Goal: Task Accomplishment & Management: Use online tool/utility

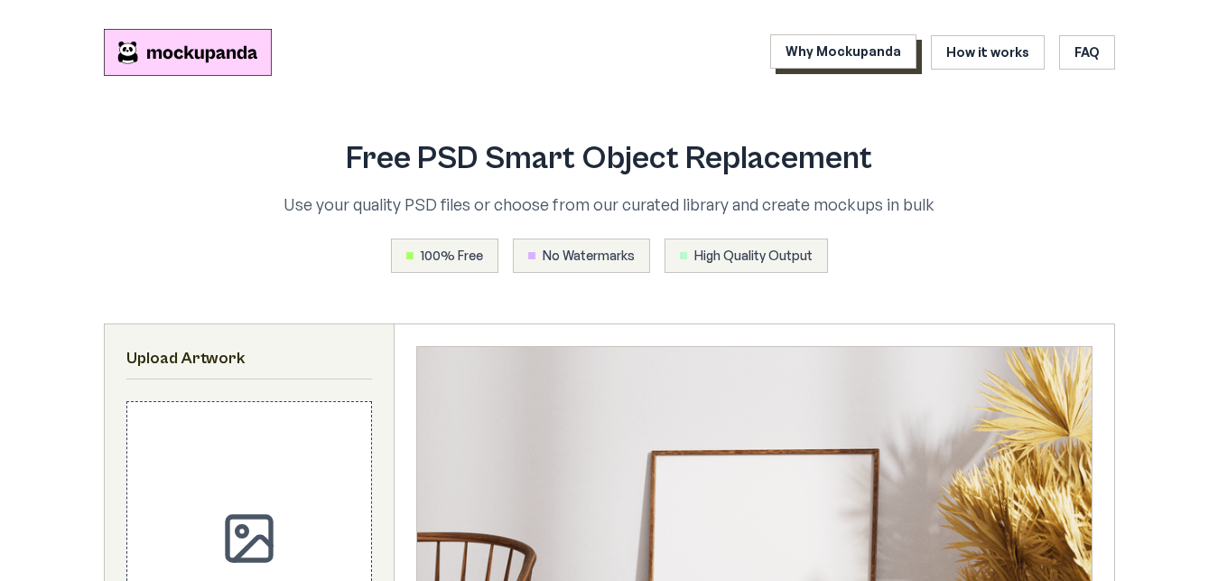
click at [819, 62] on link "Why Mockupanda" at bounding box center [843, 51] width 146 height 34
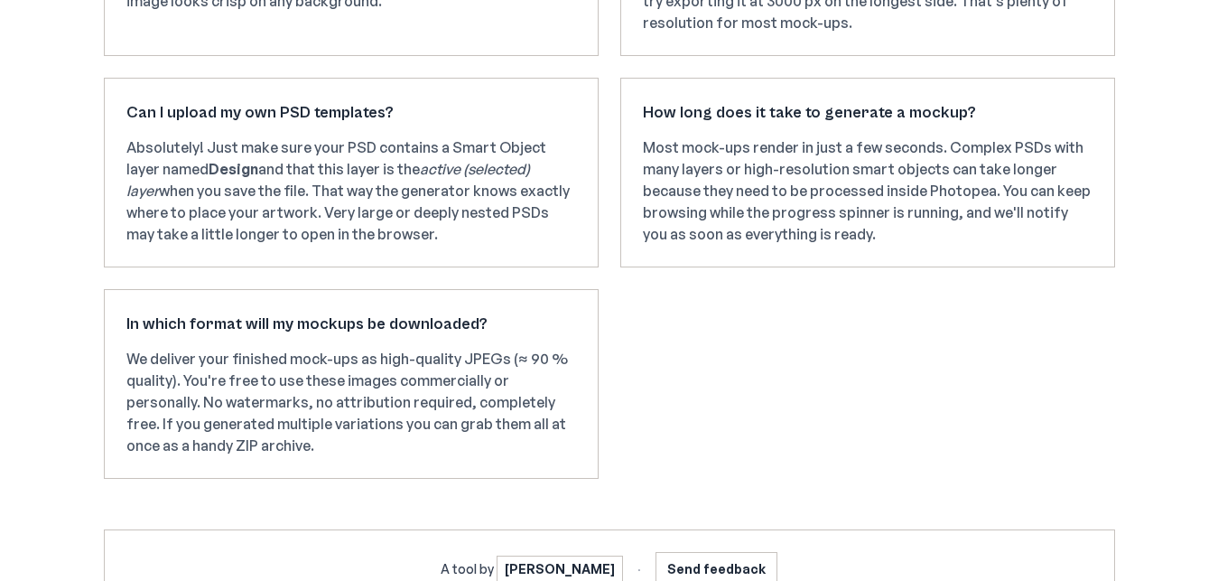
scroll to position [2939, 0]
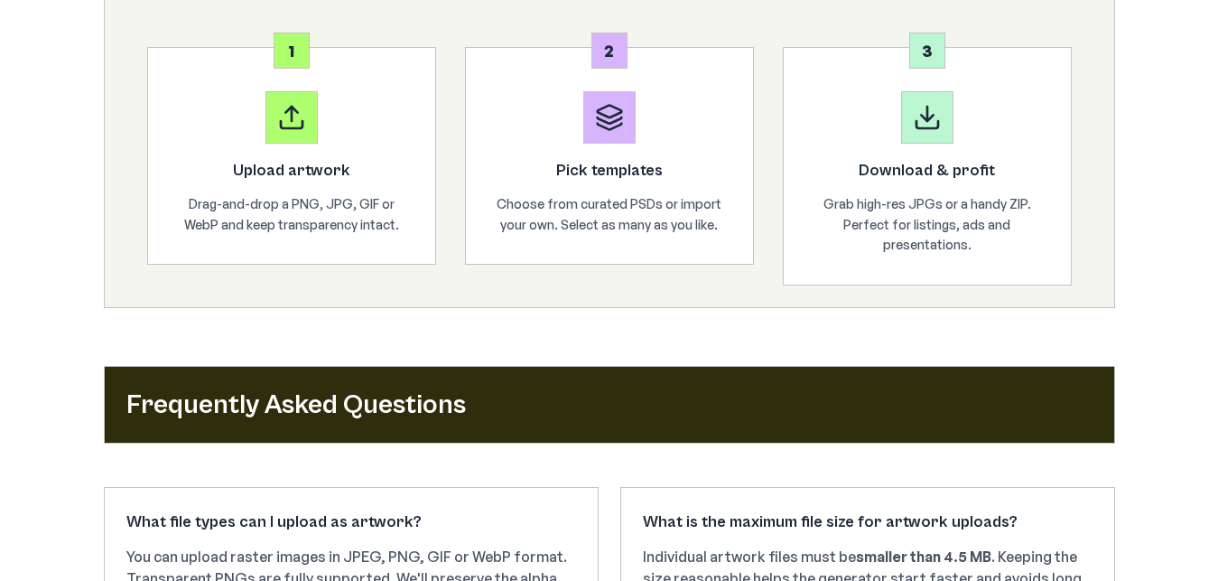
scroll to position [2211, 0]
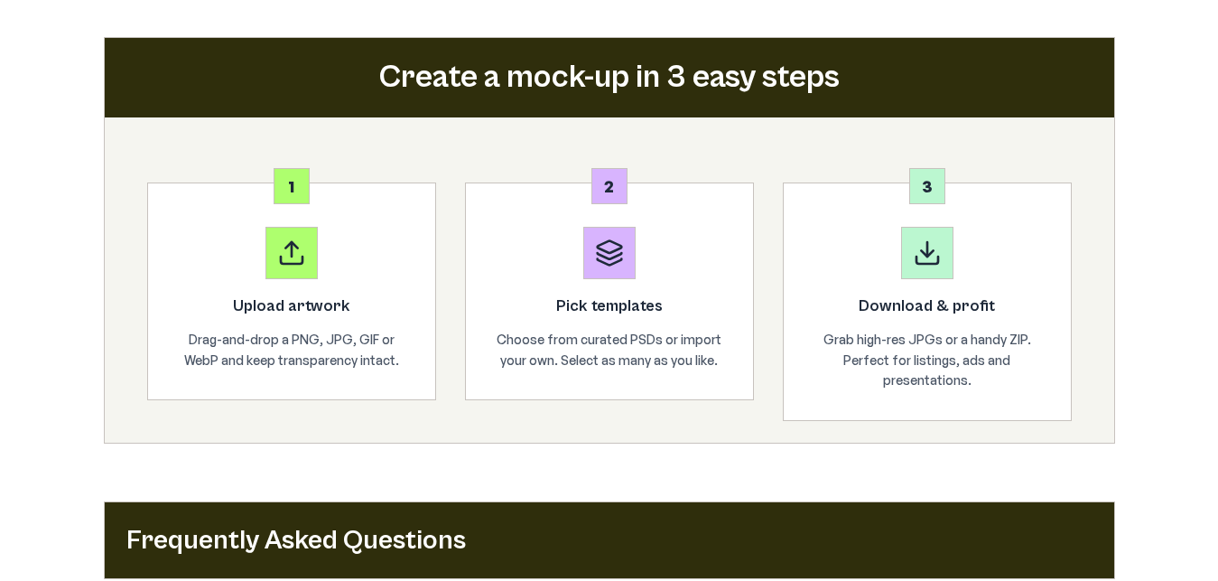
click at [616, 279] on div at bounding box center [609, 253] width 52 height 52
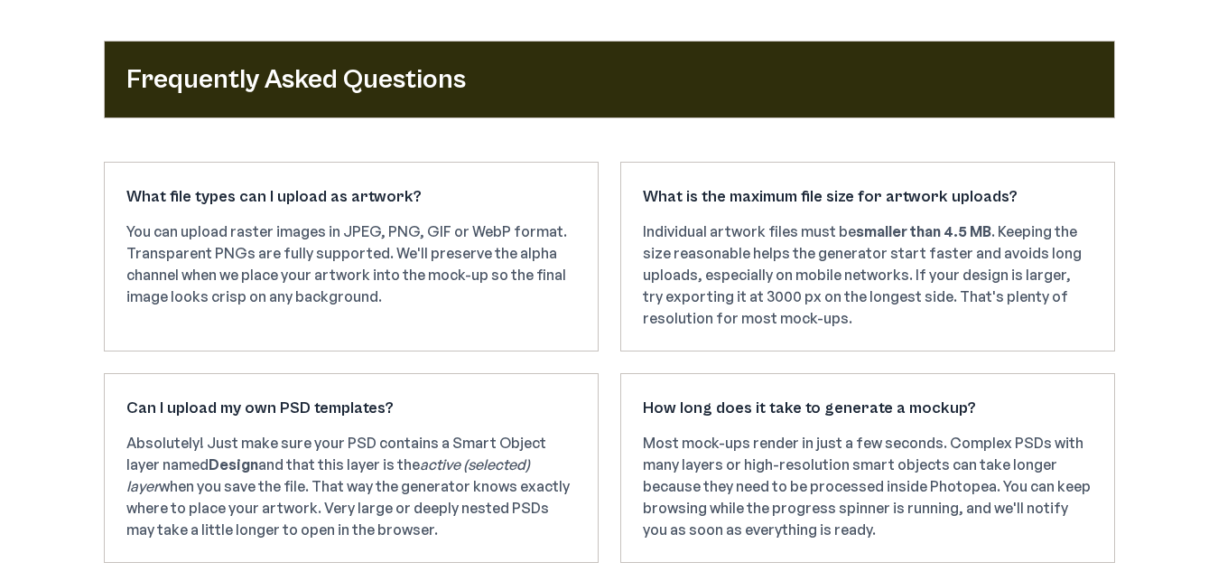
scroll to position [3031, 0]
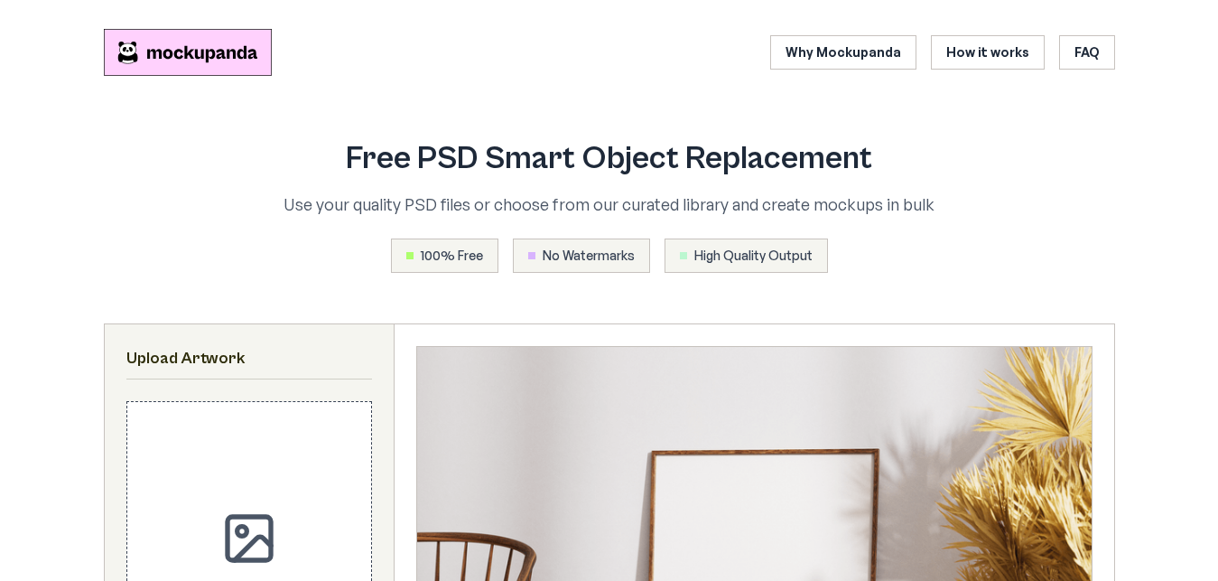
click at [464, 251] on span "100% Free" at bounding box center [452, 256] width 62 height 18
click at [553, 246] on div "No Watermarks" at bounding box center [581, 255] width 137 height 34
click at [799, 270] on div "High Quality Output" at bounding box center [746, 255] width 163 height 34
click at [790, 265] on div "High Quality Output" at bounding box center [746, 255] width 163 height 34
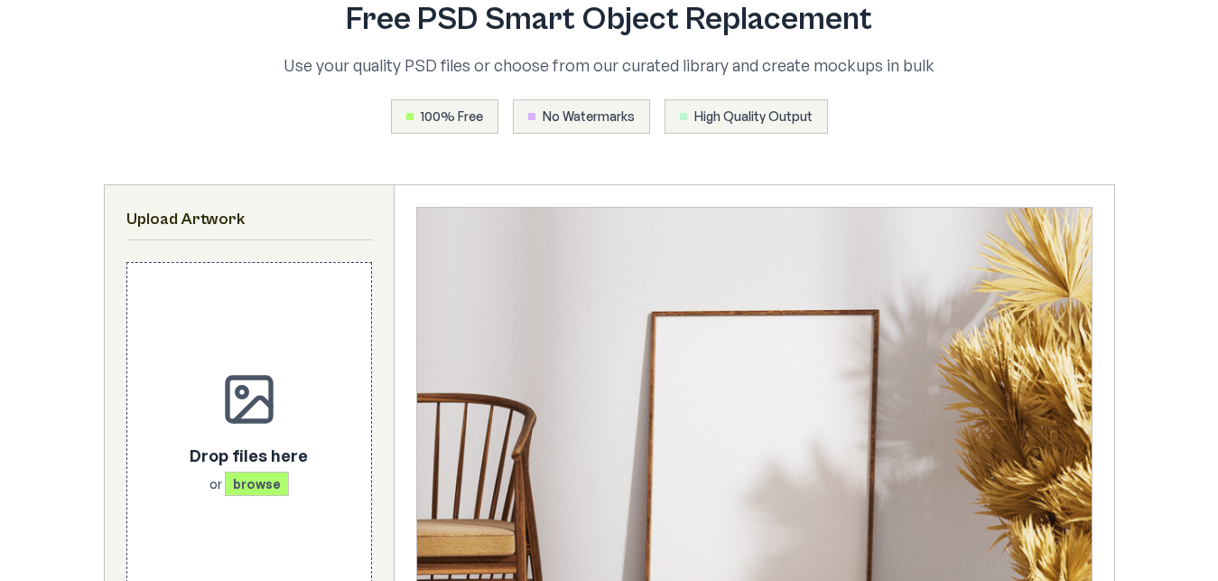
scroll to position [184, 0]
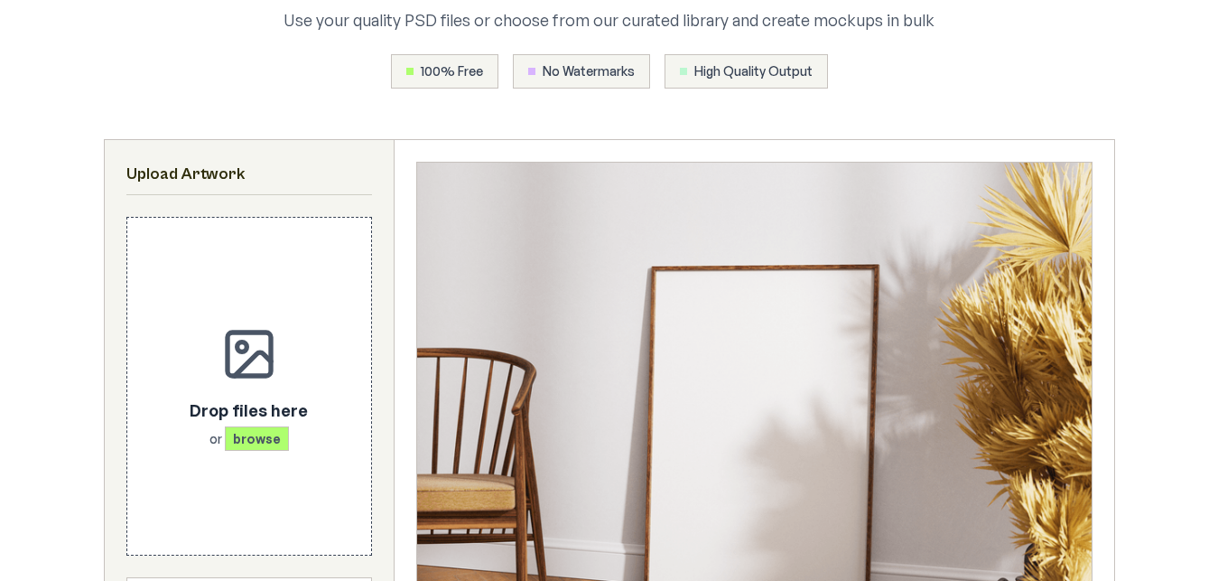
click at [762, 87] on div "High Quality Output" at bounding box center [746, 71] width 163 height 34
click at [759, 69] on span "High Quality Output" at bounding box center [753, 71] width 118 height 18
click at [683, 75] on div "High Quality Output" at bounding box center [746, 71] width 163 height 34
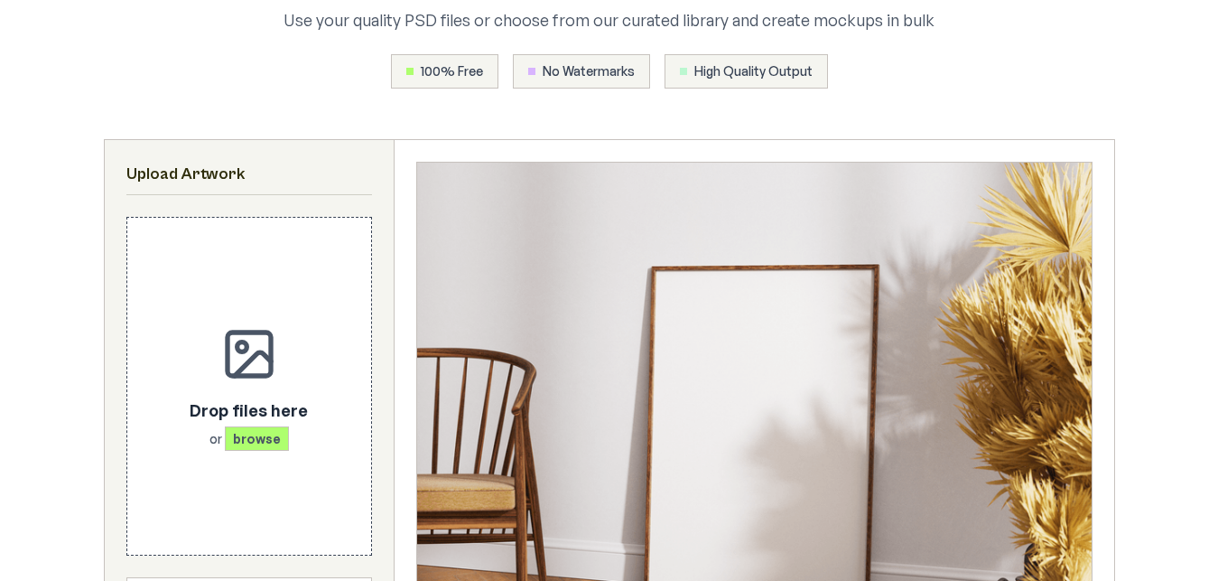
click at [683, 75] on div "High Quality Output" at bounding box center [746, 71] width 163 height 34
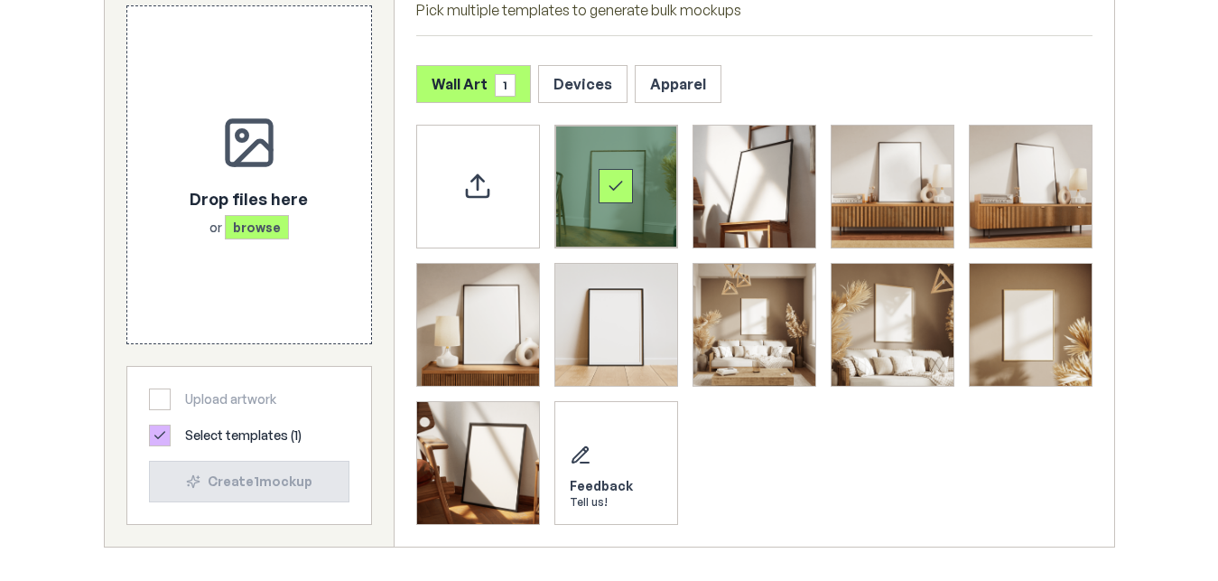
scroll to position [1197, 0]
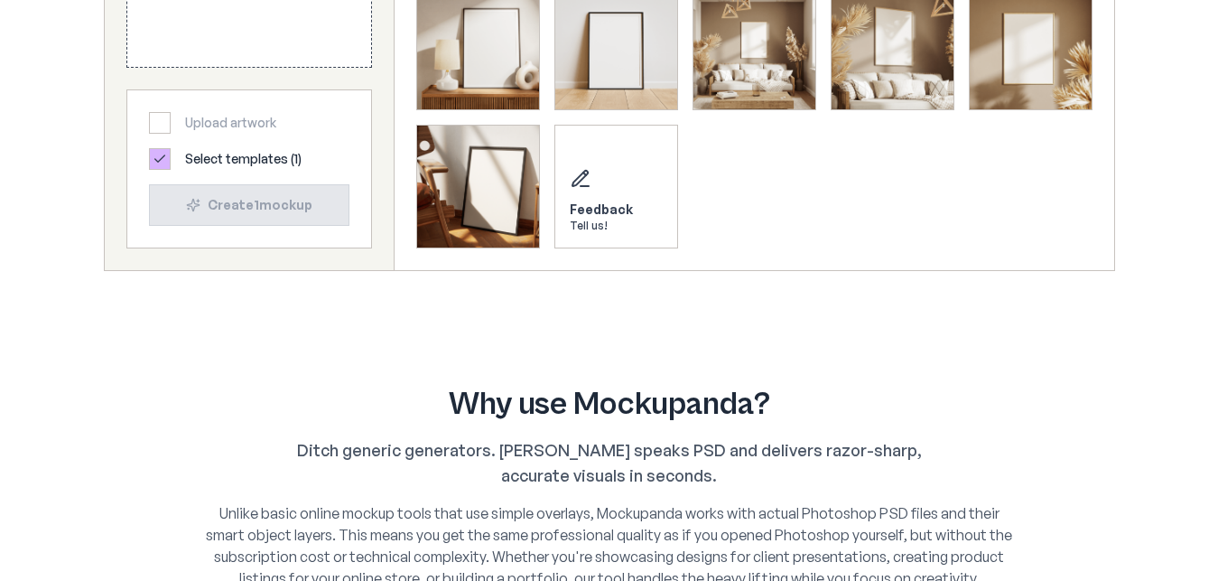
click at [162, 163] on icon at bounding box center [160, 159] width 14 height 14
click at [211, 156] on span "Select templates ( 1 )" at bounding box center [243, 159] width 116 height 18
click at [215, 113] on div "Upload artwork" at bounding box center [249, 123] width 200 height 22
click at [149, 125] on div at bounding box center [160, 123] width 22 height 22
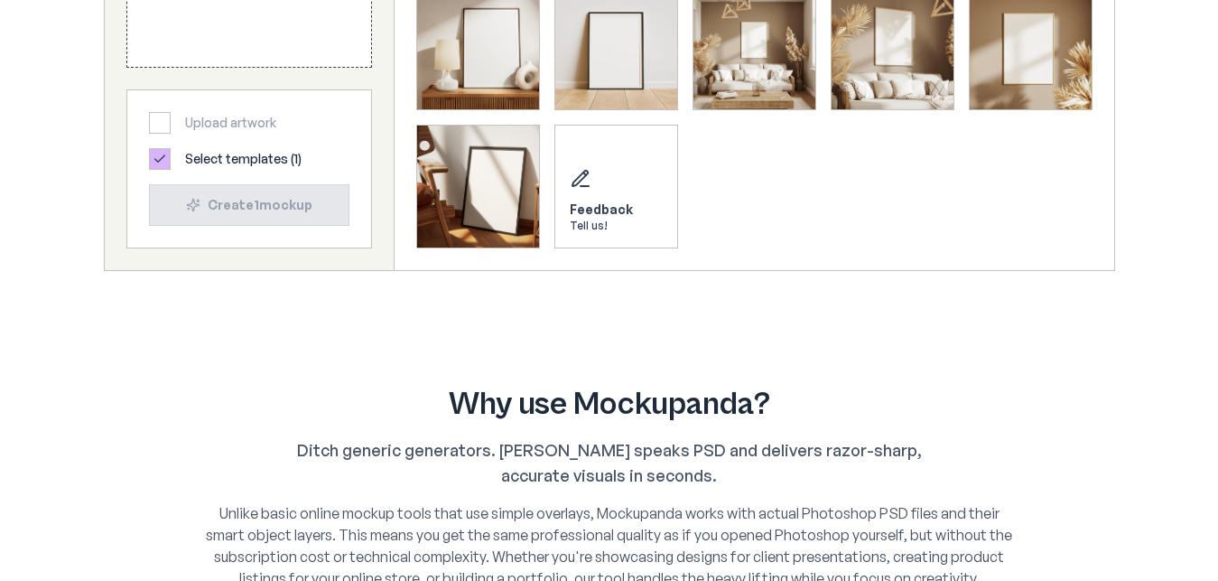
click at [158, 116] on div at bounding box center [160, 123] width 22 height 22
drag, startPoint x: 158, startPoint y: 116, endPoint x: 489, endPoint y: 147, distance: 332.9
click at [211, 118] on div "Upload artwork" at bounding box center [249, 123] width 200 height 22
click at [676, 204] on div "Feedback Tell us!" at bounding box center [616, 186] width 124 height 124
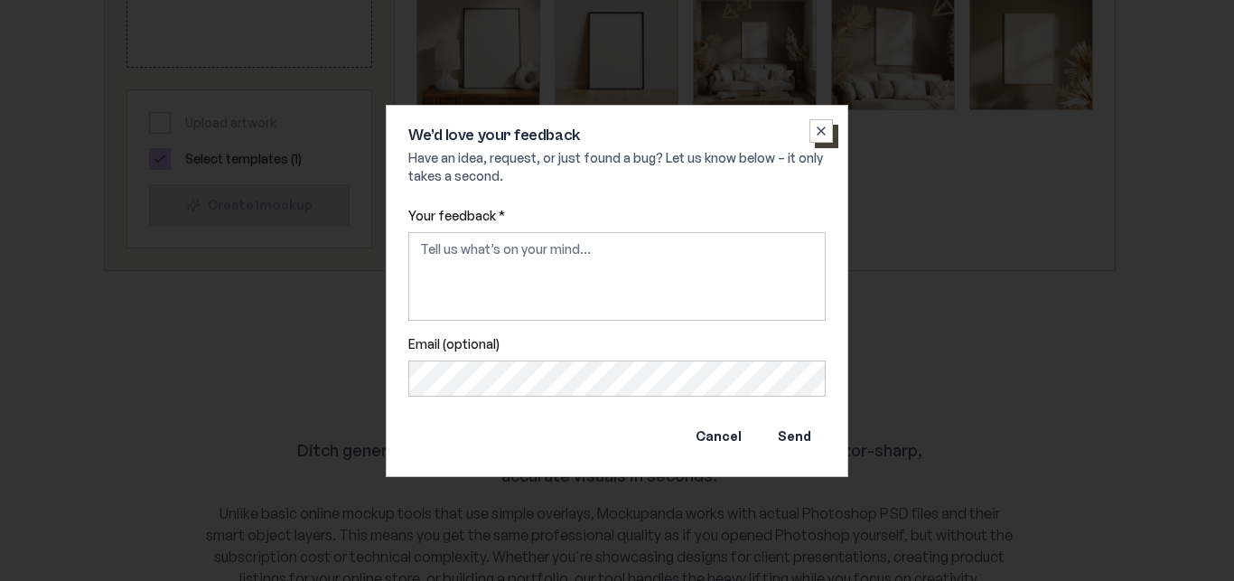
click at [822, 127] on icon "button" at bounding box center [820, 130] width 7 height 7
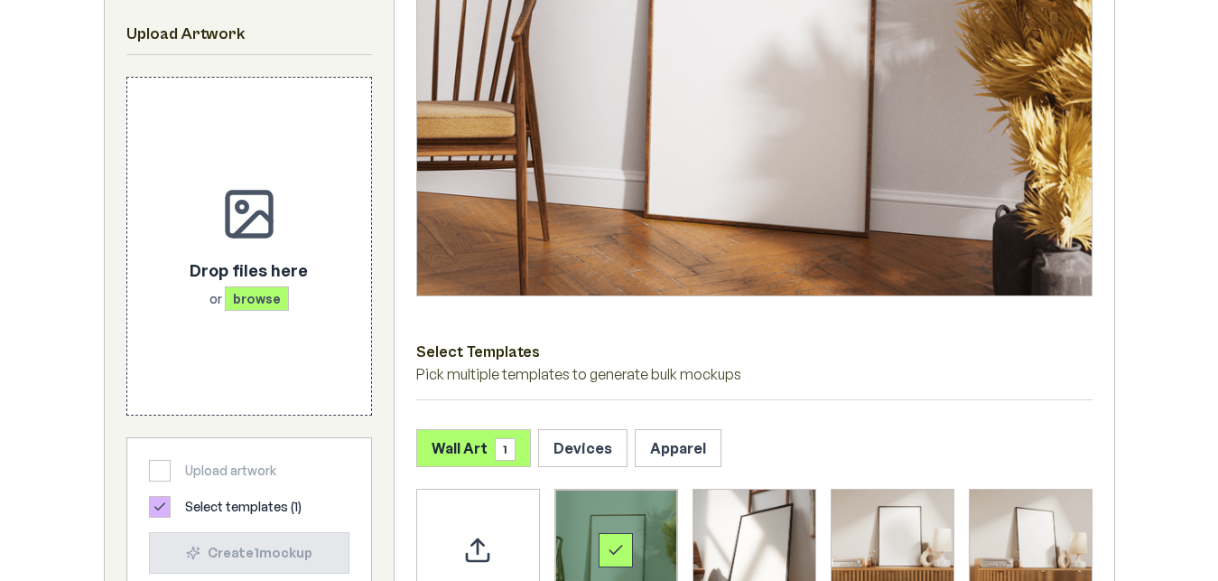
scroll to position [645, 0]
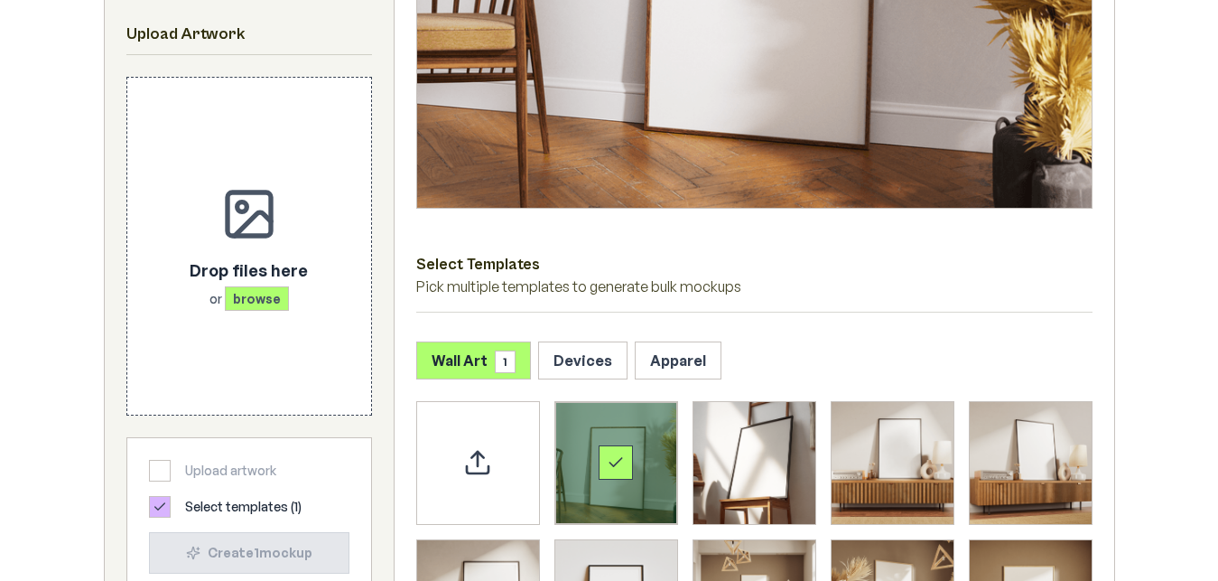
drag, startPoint x: 531, startPoint y: 280, endPoint x: 518, endPoint y: 274, distance: 14.1
click at [518, 274] on div "Select Templates Pick multiple templates to generate bulk mockups" at bounding box center [754, 271] width 676 height 82
click at [521, 276] on div "Select Templates Pick multiple templates to generate bulk mockups" at bounding box center [754, 271] width 676 height 82
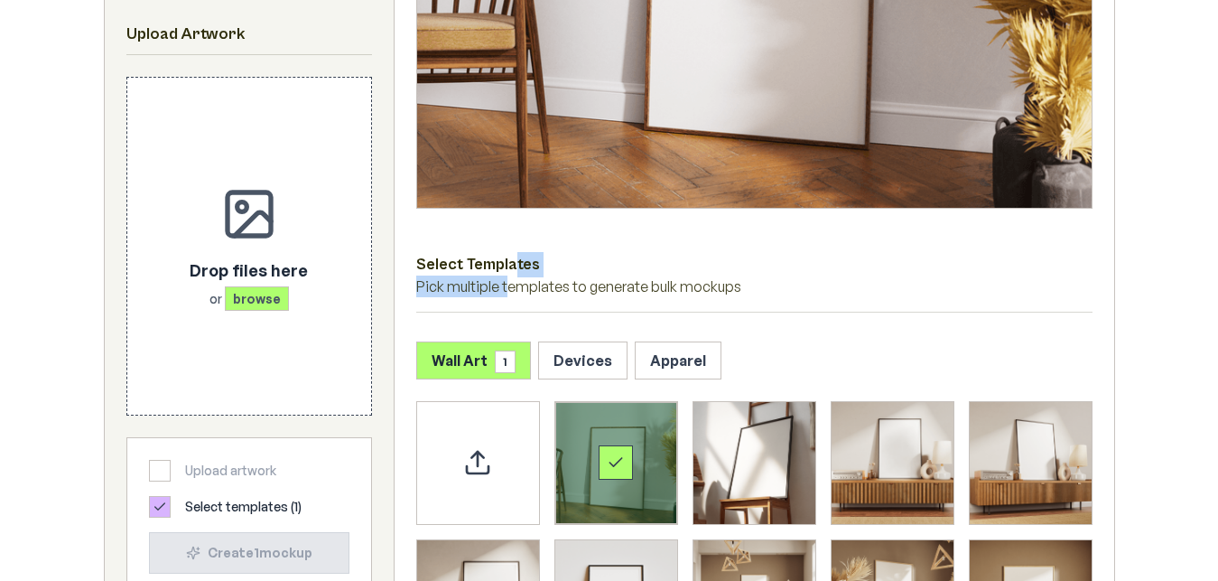
click at [503, 365] on span "1" at bounding box center [505, 361] width 21 height 23
click at [594, 368] on button "Devices" at bounding box center [582, 359] width 89 height 38
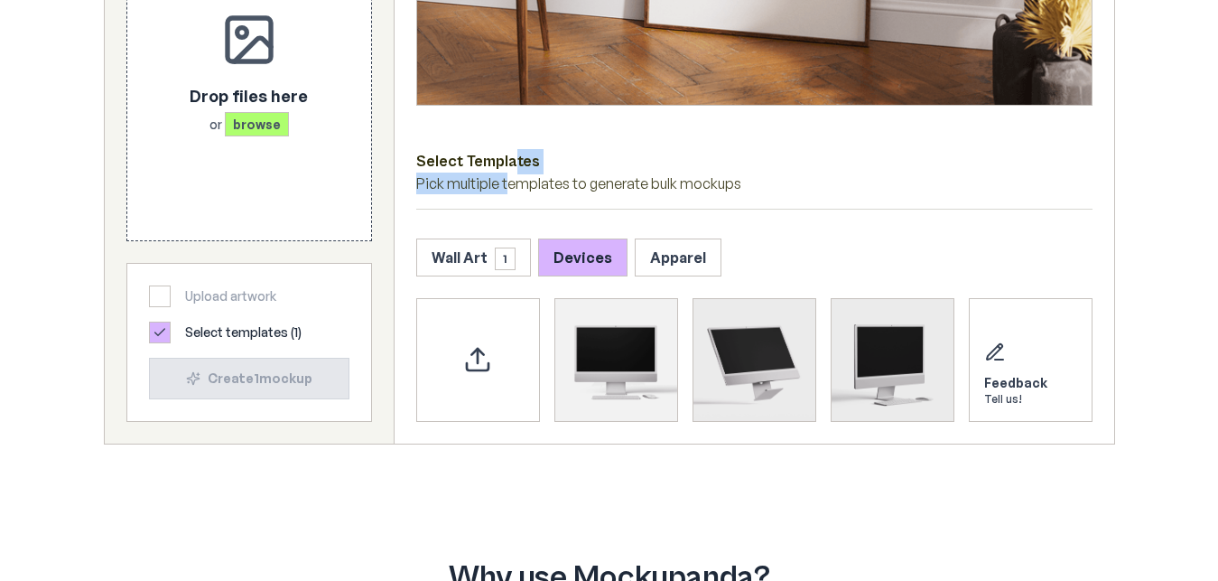
scroll to position [737, 0]
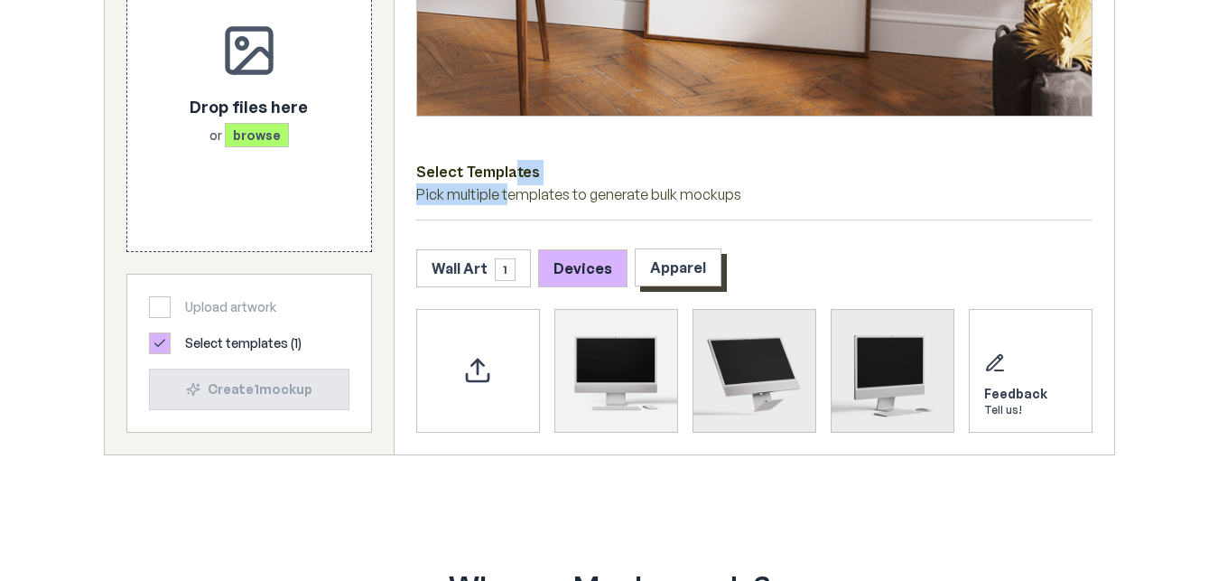
click at [689, 274] on button "Apparel" at bounding box center [678, 267] width 87 height 38
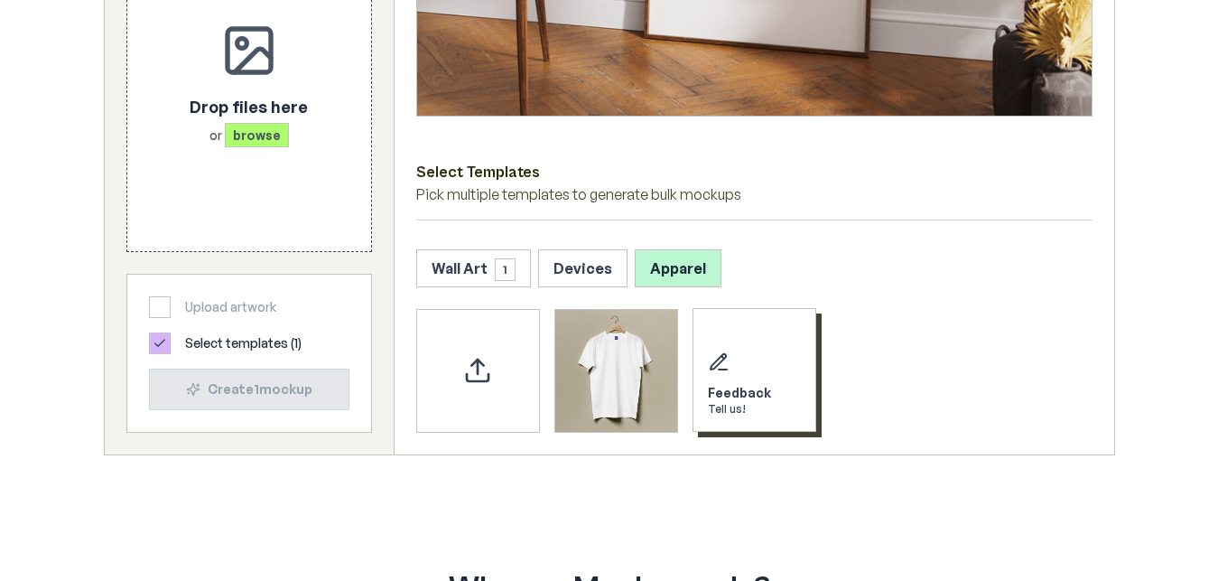
click at [717, 356] on icon "Send feedback" at bounding box center [719, 362] width 22 height 22
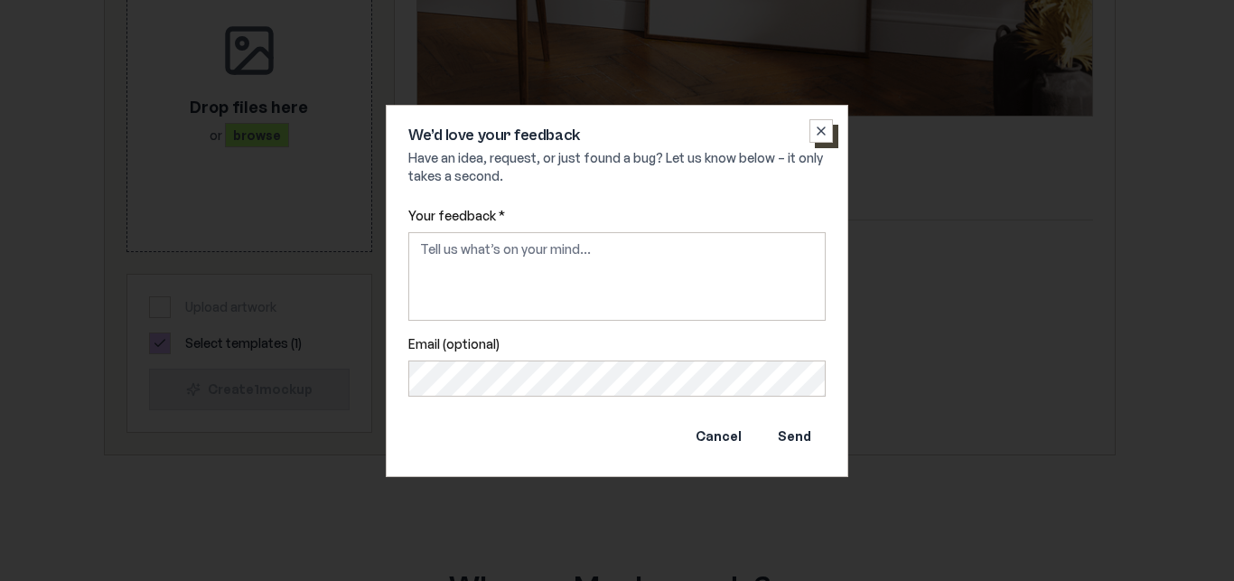
click at [813, 119] on button "Close" at bounding box center [820, 130] width 23 height 23
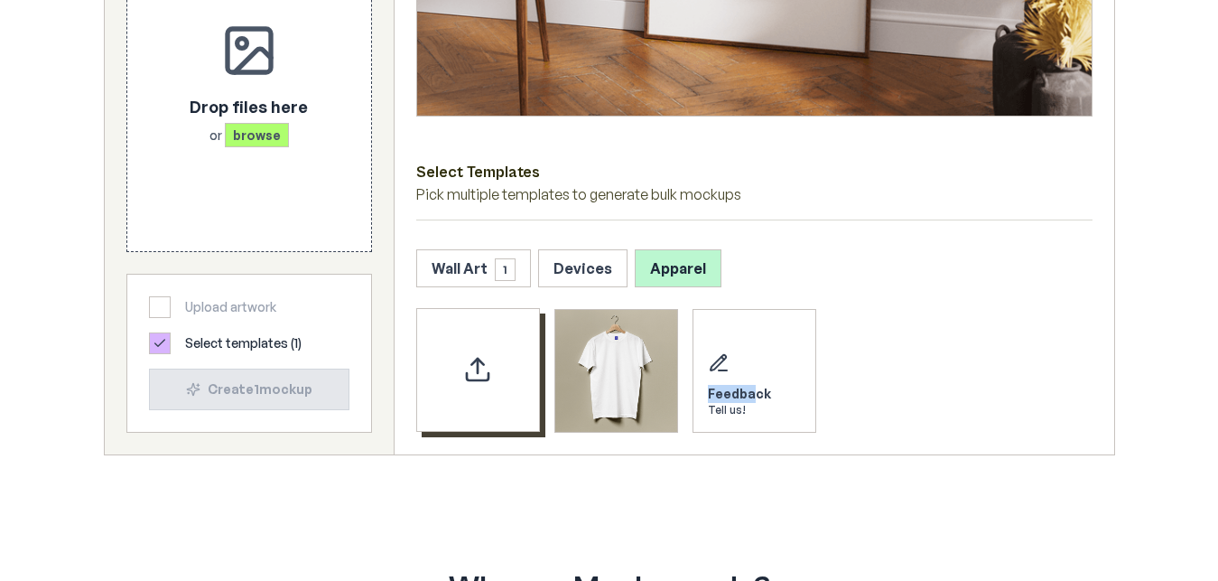
drag, startPoint x: 512, startPoint y: 349, endPoint x: 752, endPoint y: 347, distance: 240.2
click at [540, 347] on div "Upload custom PSD template" at bounding box center [478, 370] width 124 height 124
click at [554, 277] on button "Devices" at bounding box center [582, 267] width 89 height 38
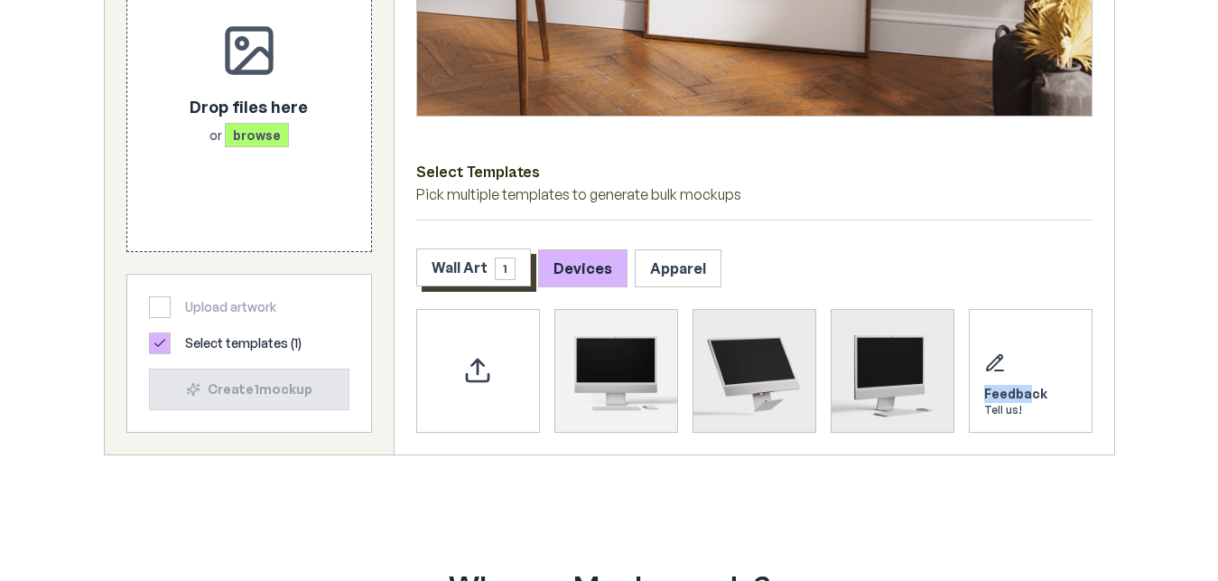
click at [475, 277] on button "Wall Art 1" at bounding box center [473, 267] width 115 height 38
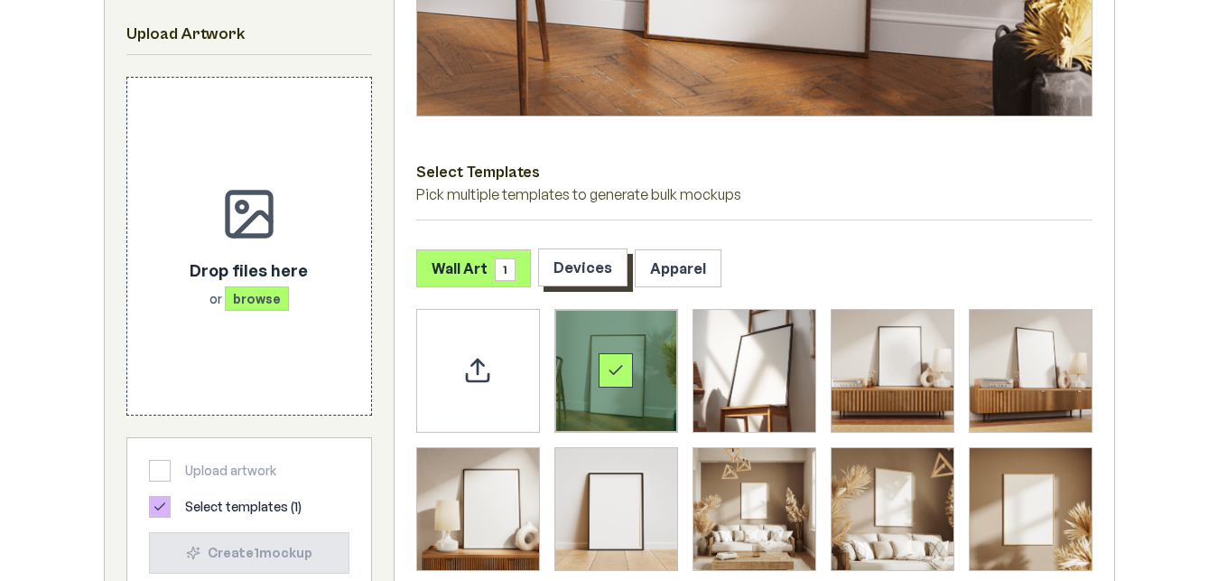
click at [554, 271] on button "Devices" at bounding box center [582, 267] width 89 height 38
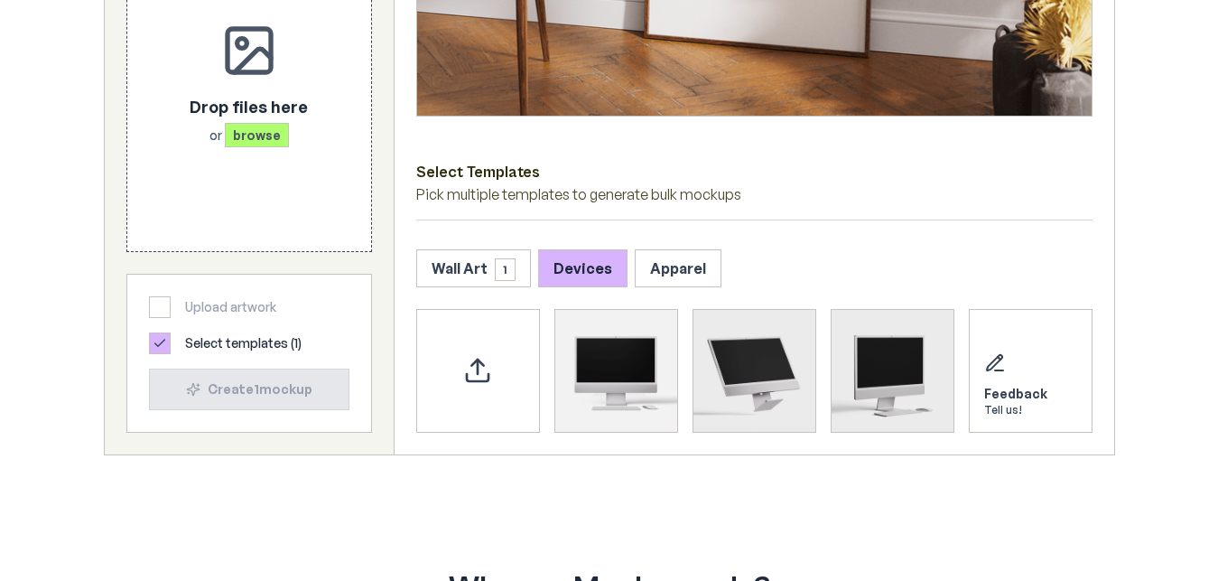
click at [450, 271] on button "Wall Art 1" at bounding box center [473, 267] width 115 height 38
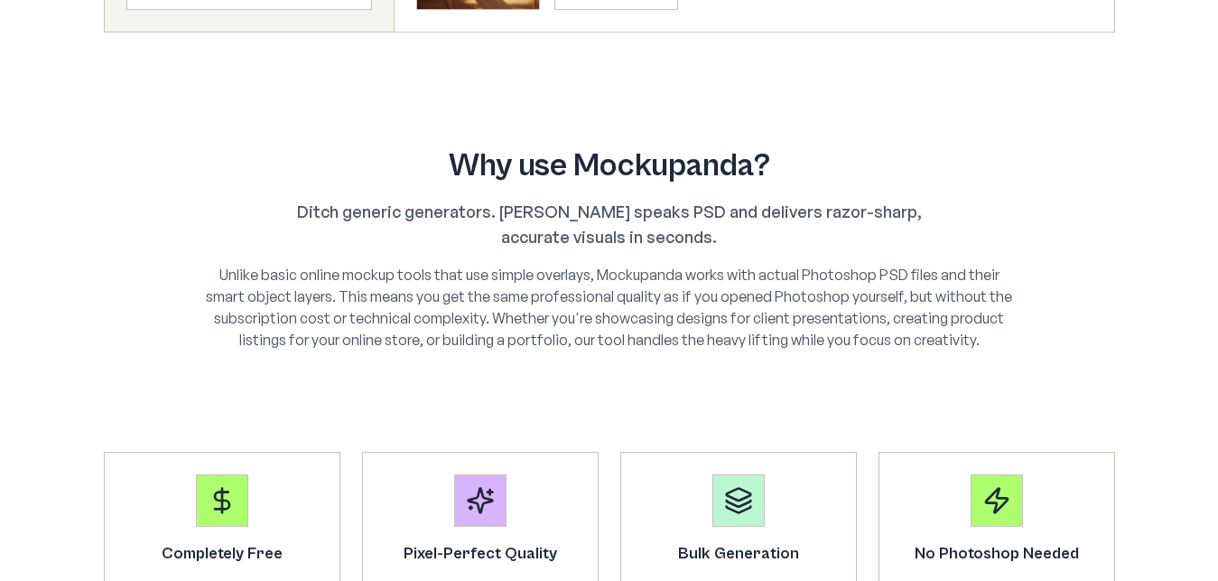
scroll to position [1474, 0]
